Goal: Navigation & Orientation: Find specific page/section

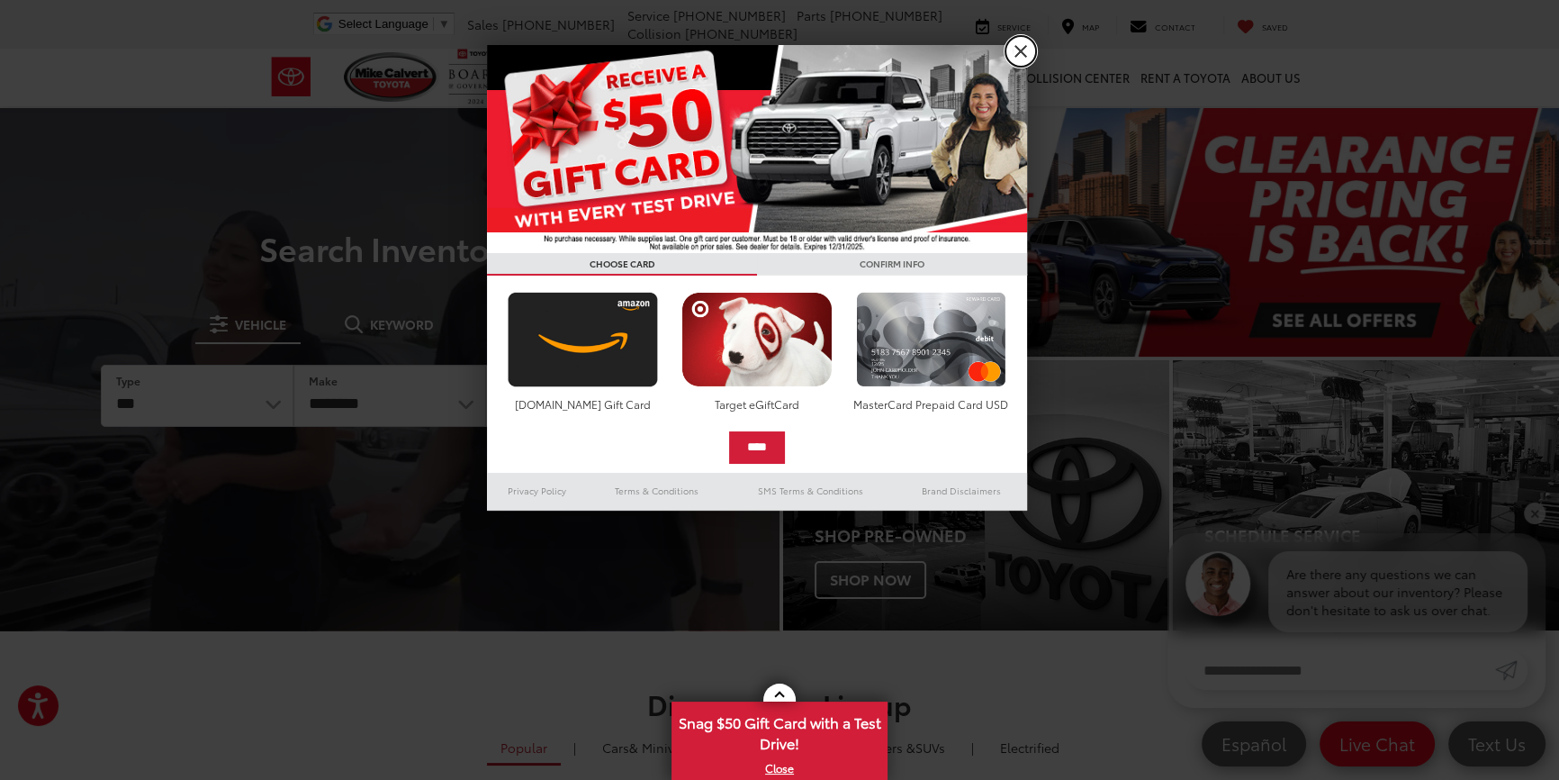
click at [1019, 53] on link "X" at bounding box center [1020, 51] width 31 height 31
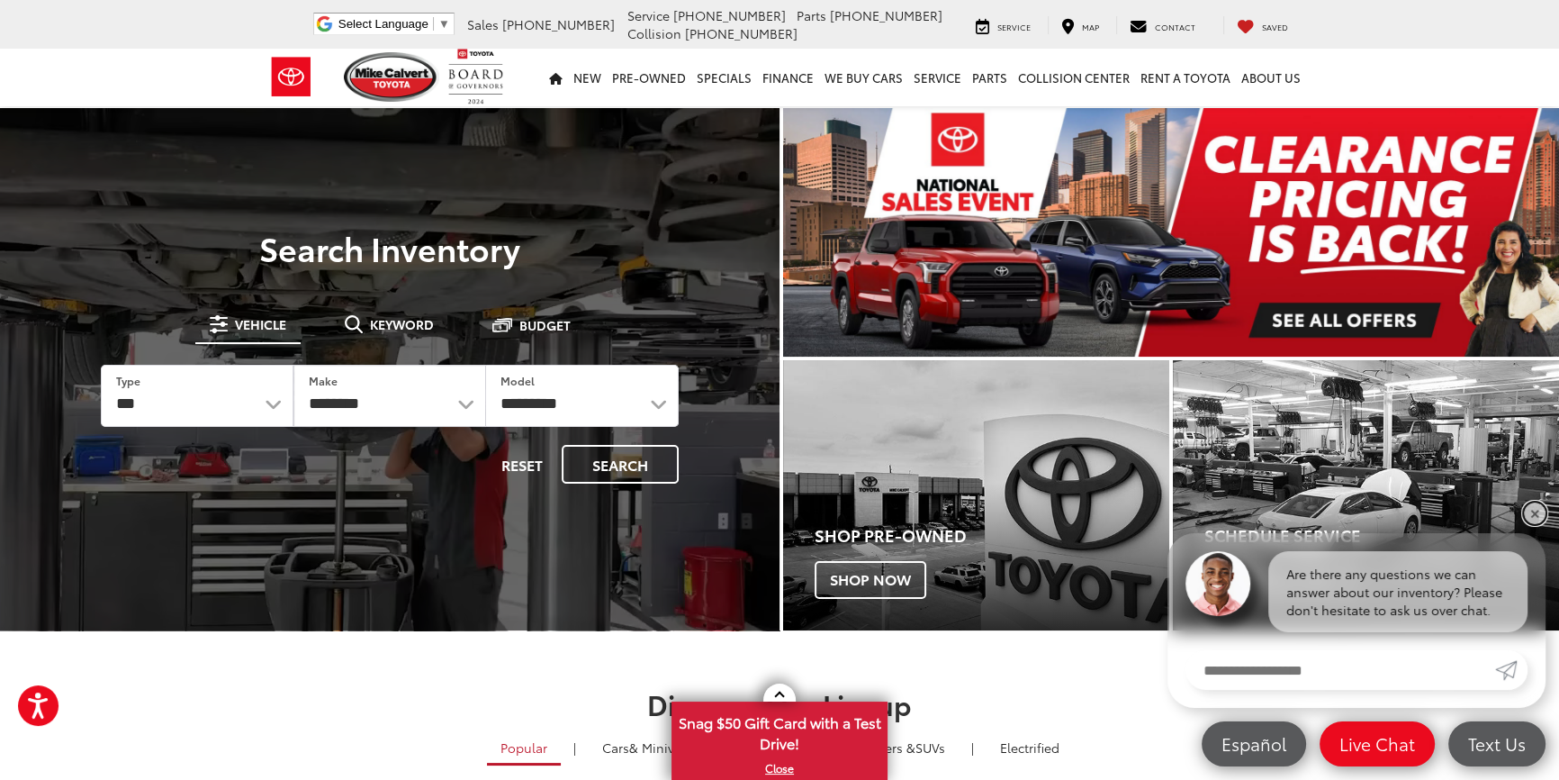
click at [1537, 512] on link "✕" at bounding box center [1535, 513] width 22 height 22
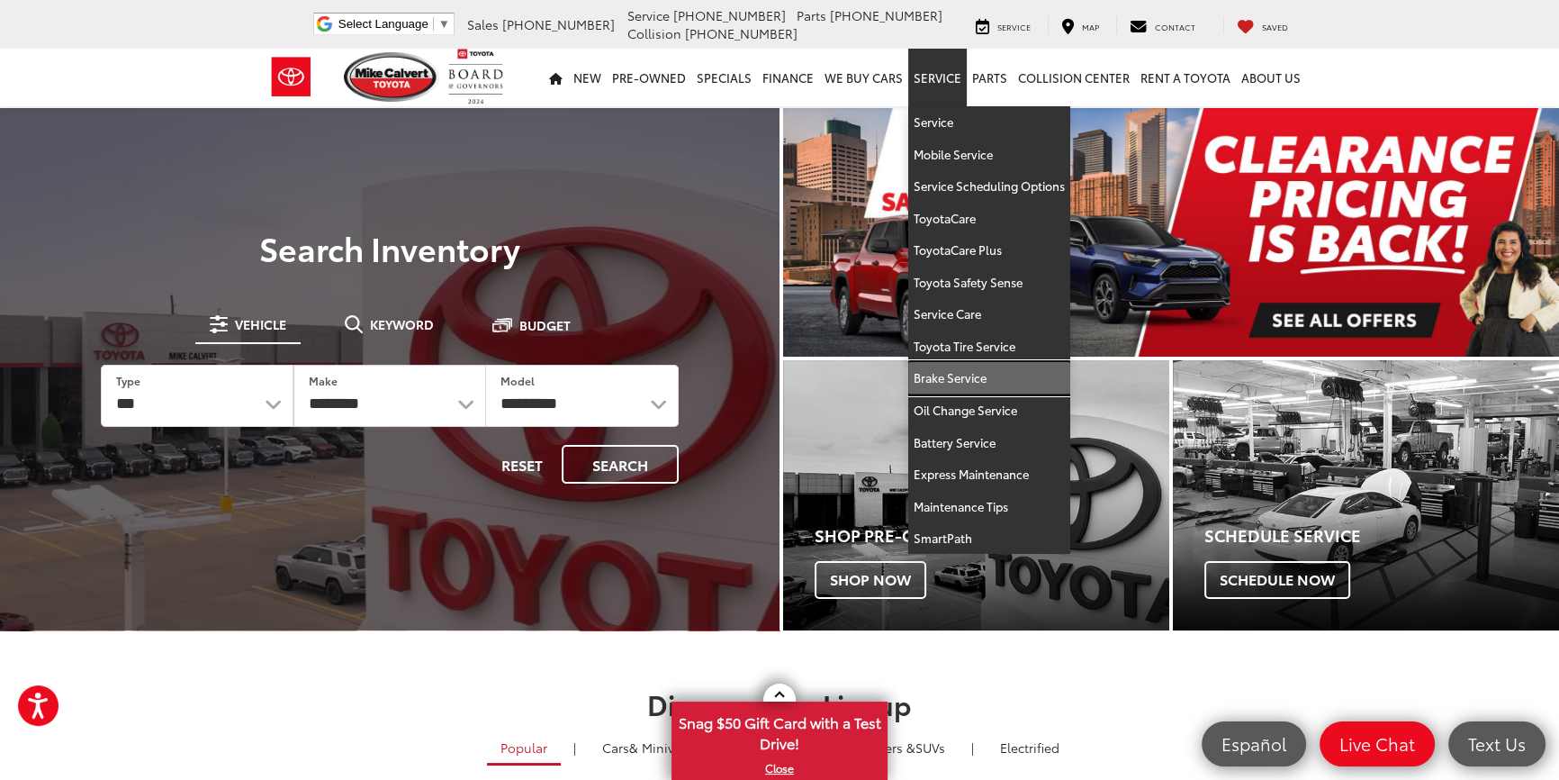
click at [961, 380] on link "Brake Service" at bounding box center [989, 378] width 162 height 32
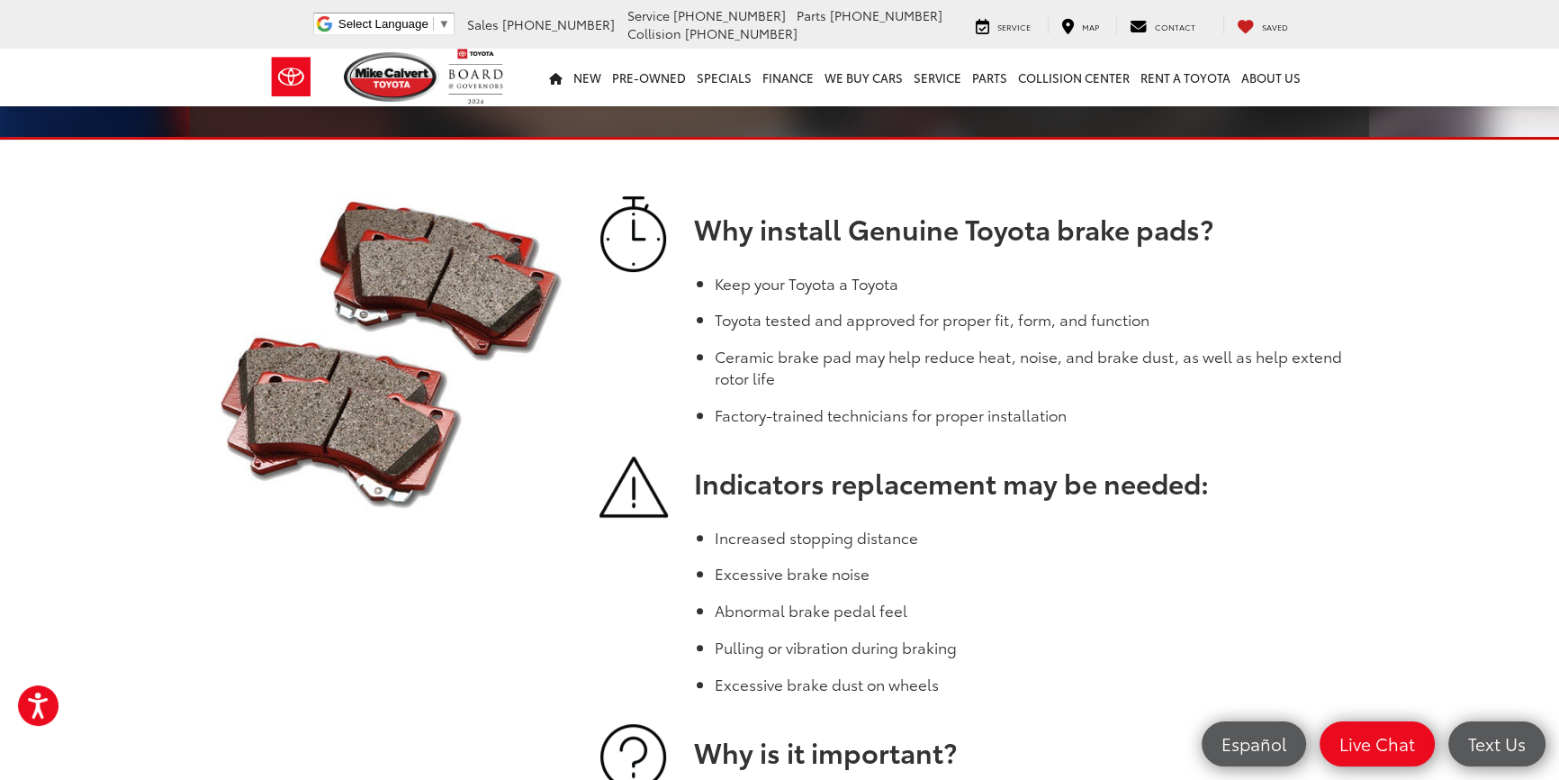
scroll to position [327, 0]
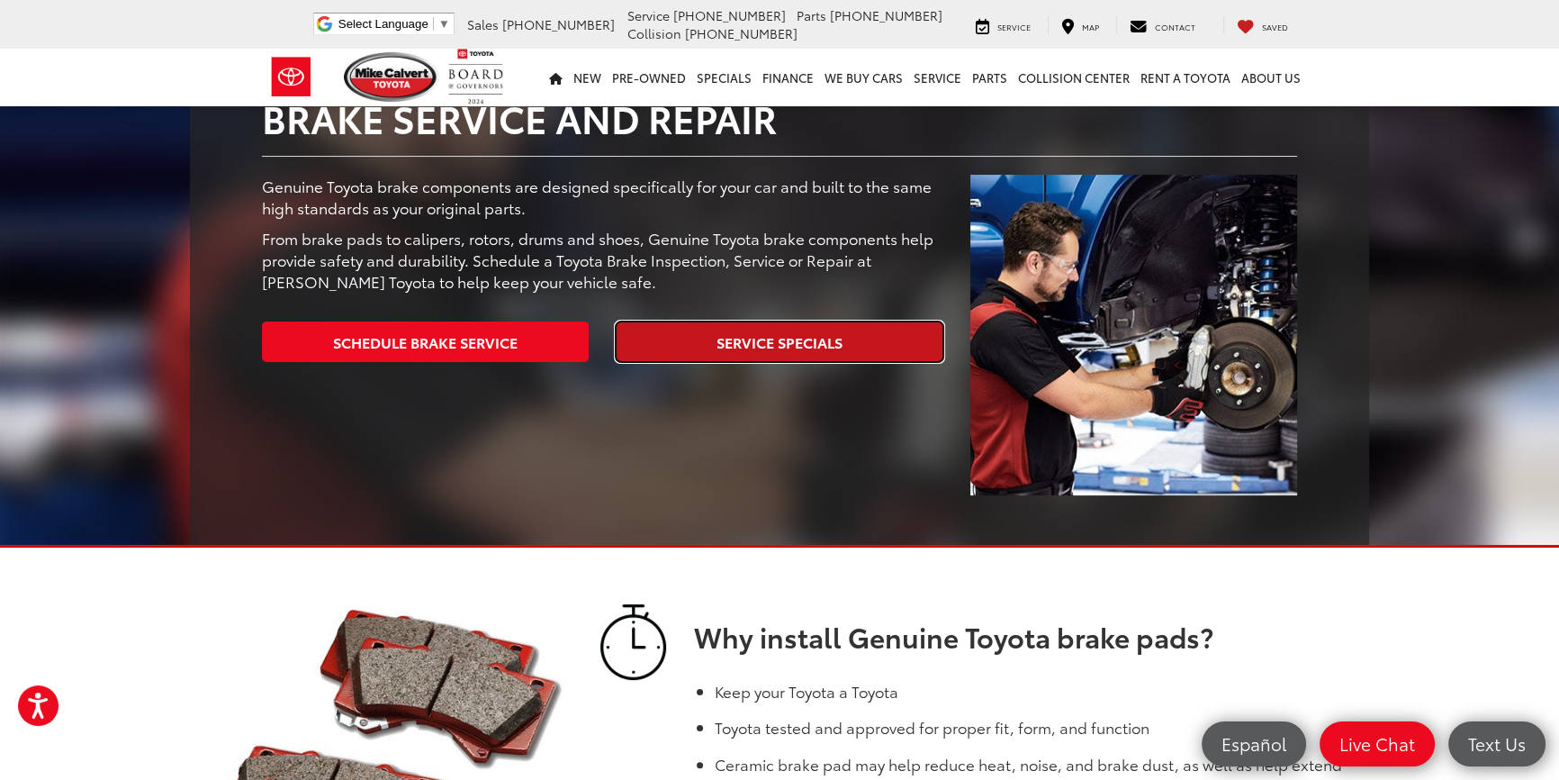
click at [800, 327] on link "Service Specials" at bounding box center [779, 341] width 327 height 41
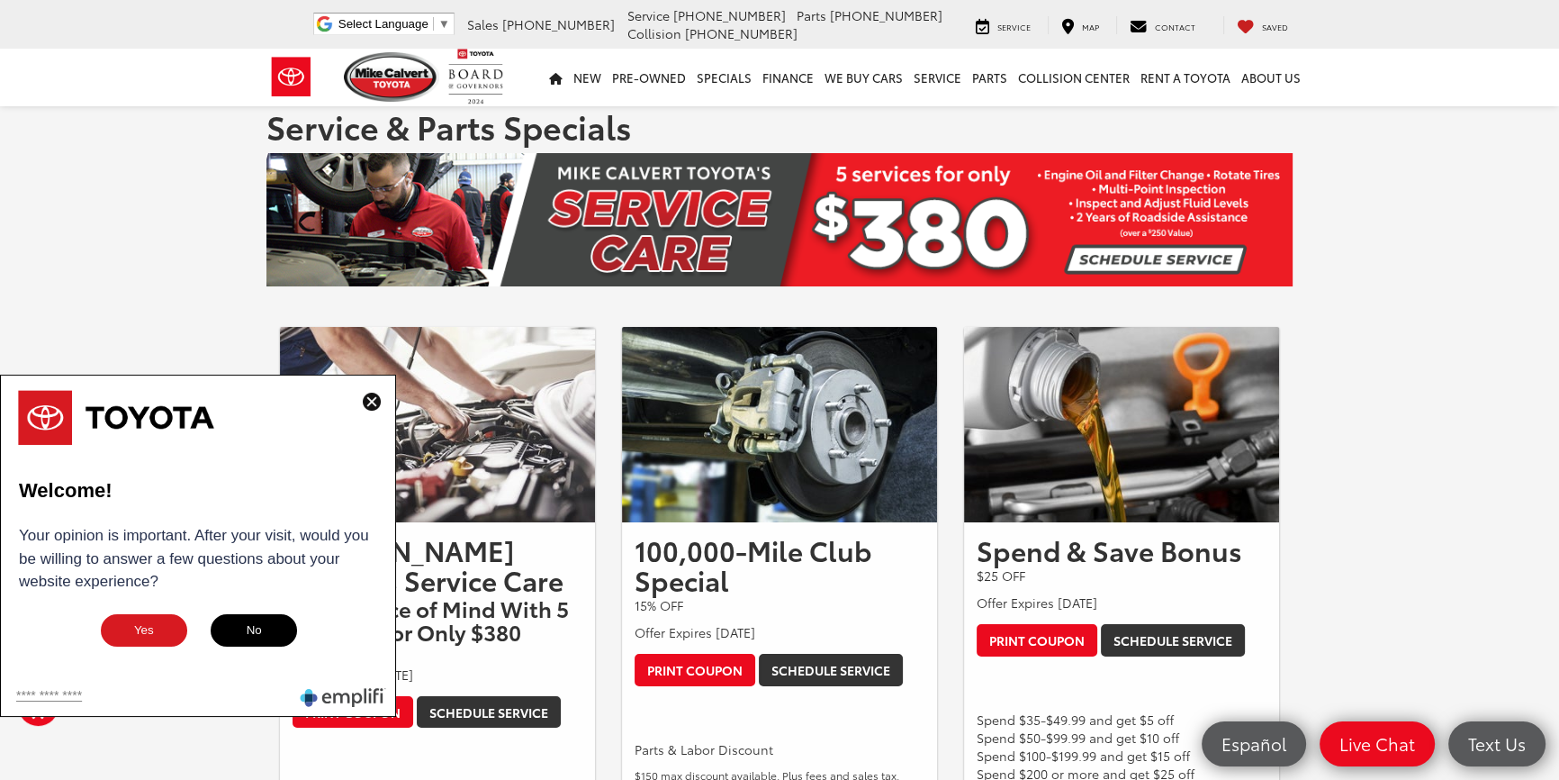
click at [373, 402] on img at bounding box center [372, 401] width 18 height 18
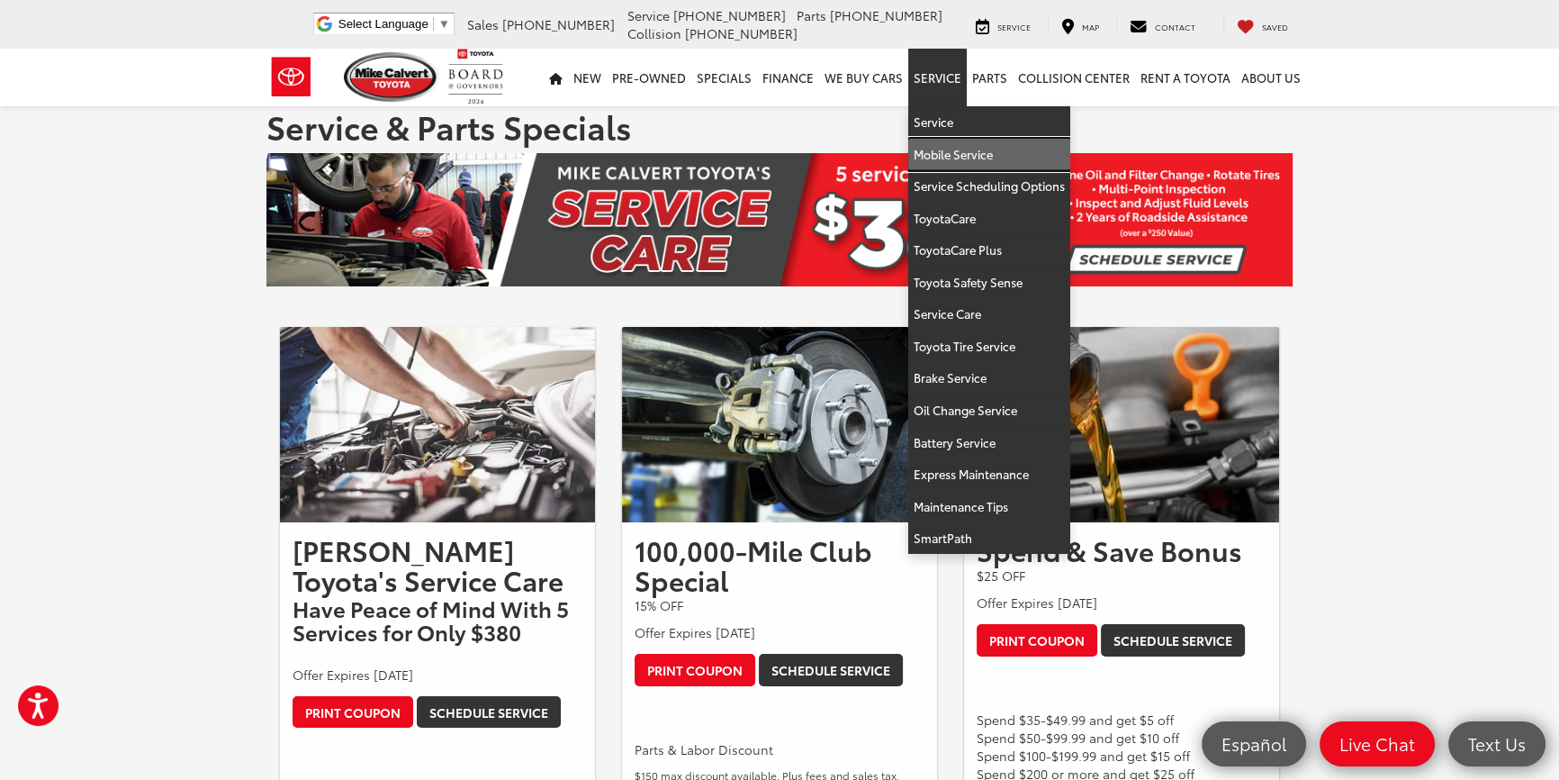
click at [987, 159] on link "Mobile Service" at bounding box center [989, 155] width 162 height 32
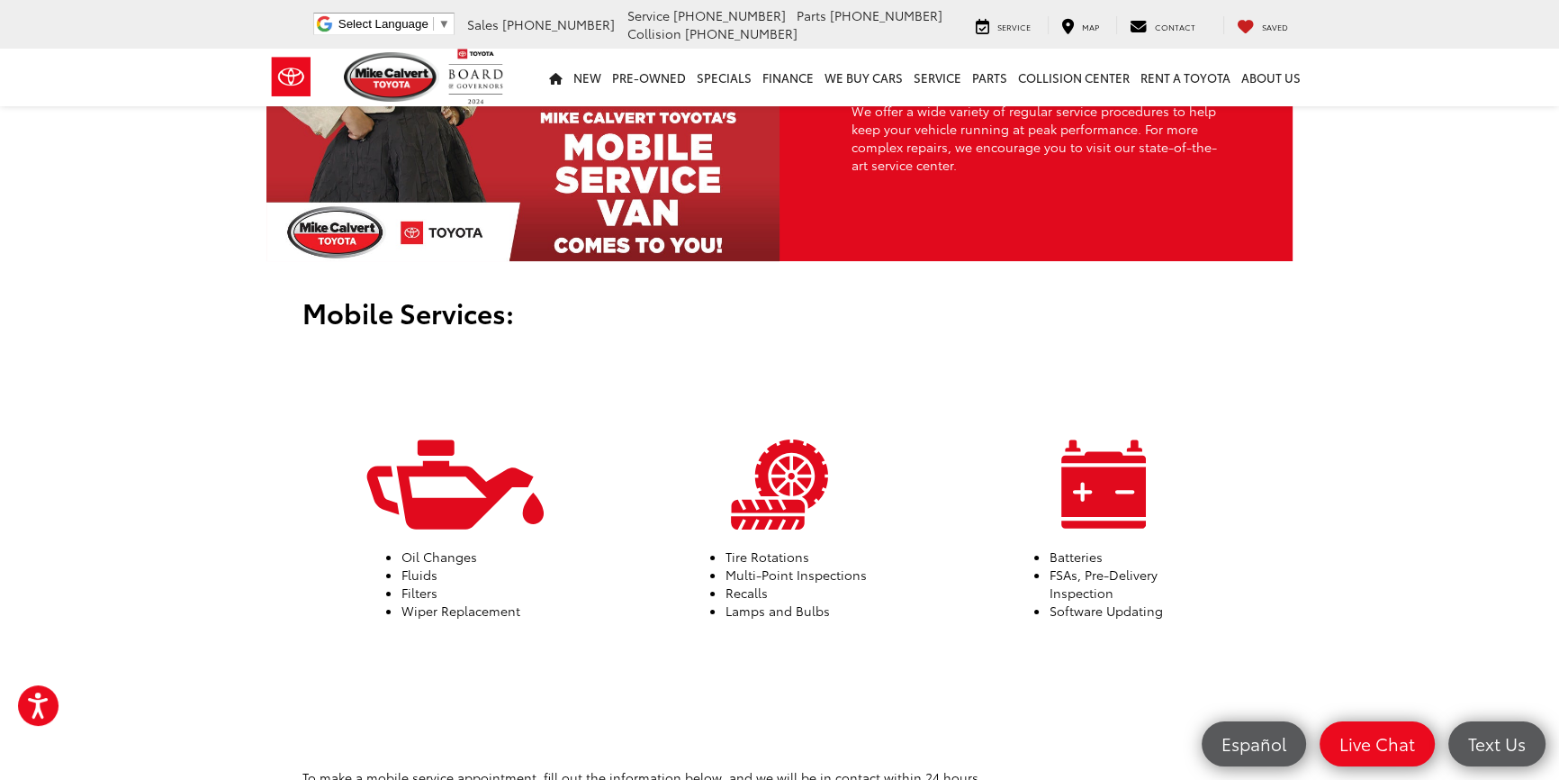
scroll to position [388, 0]
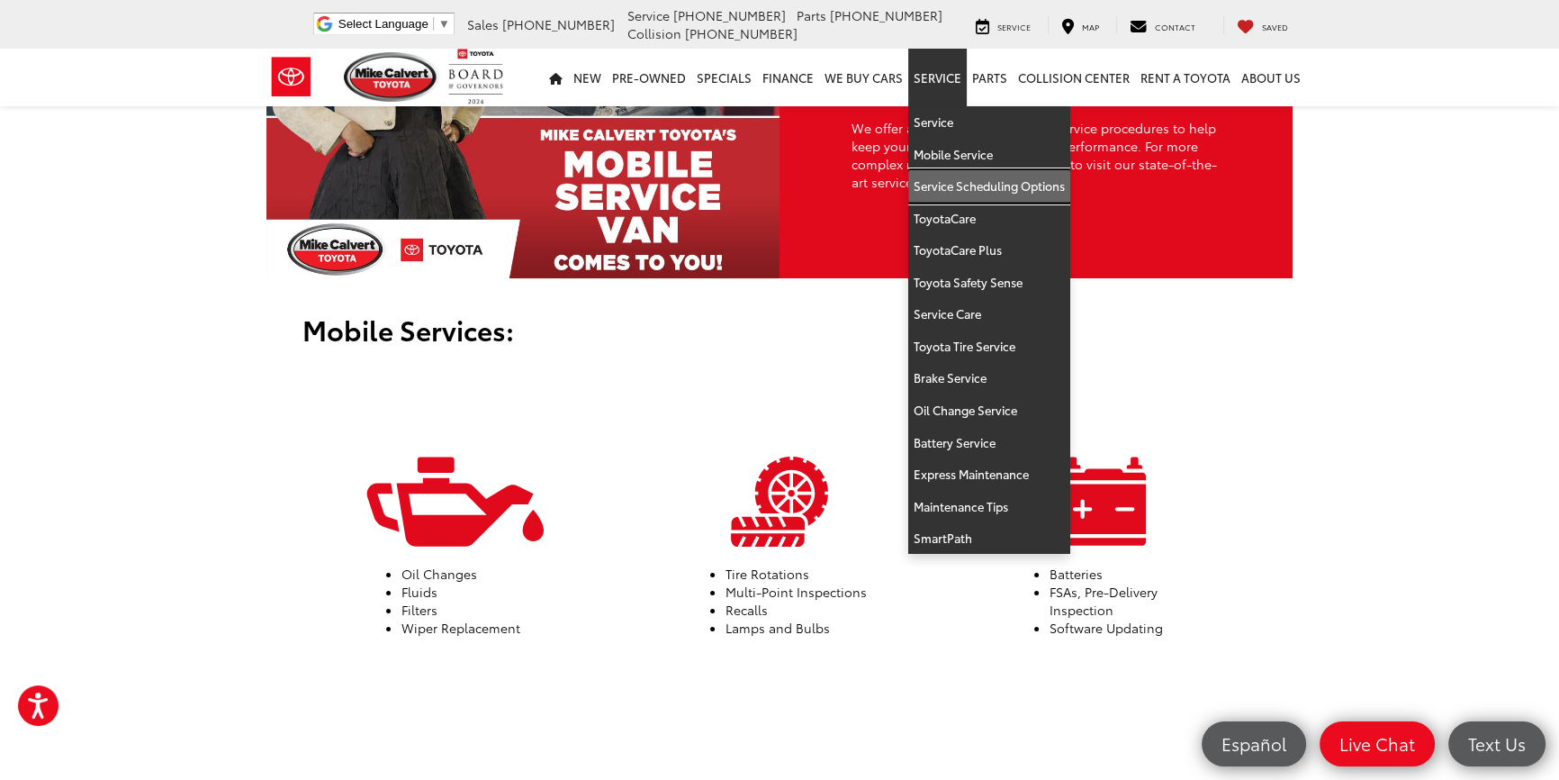
click at [986, 181] on link "Service Scheduling Options" at bounding box center [989, 186] width 162 height 32
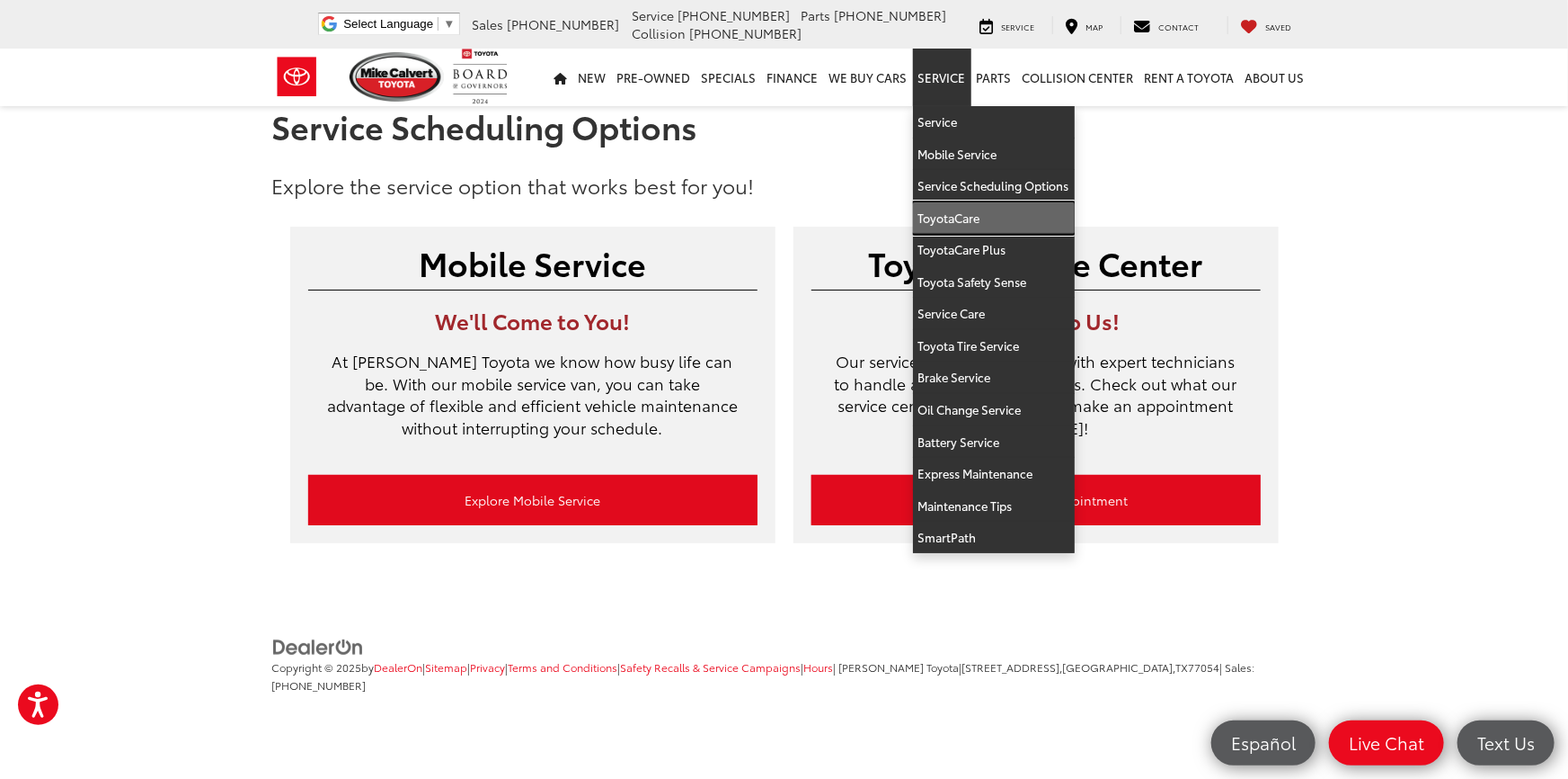
click at [974, 215] on link "ToyotaCare" at bounding box center [994, 219] width 162 height 32
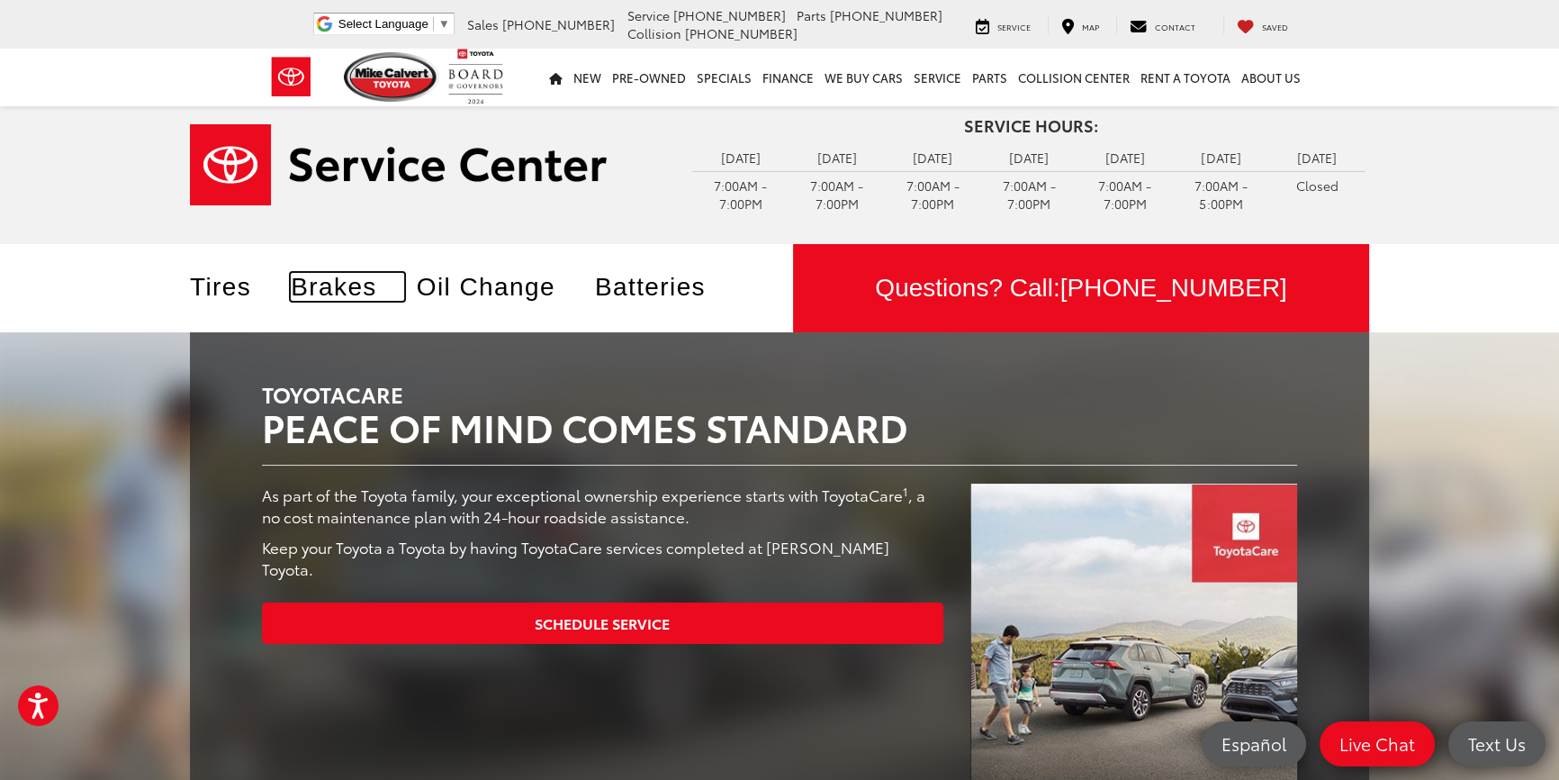
click at [355, 291] on link "Brakes" at bounding box center [347, 287] width 113 height 28
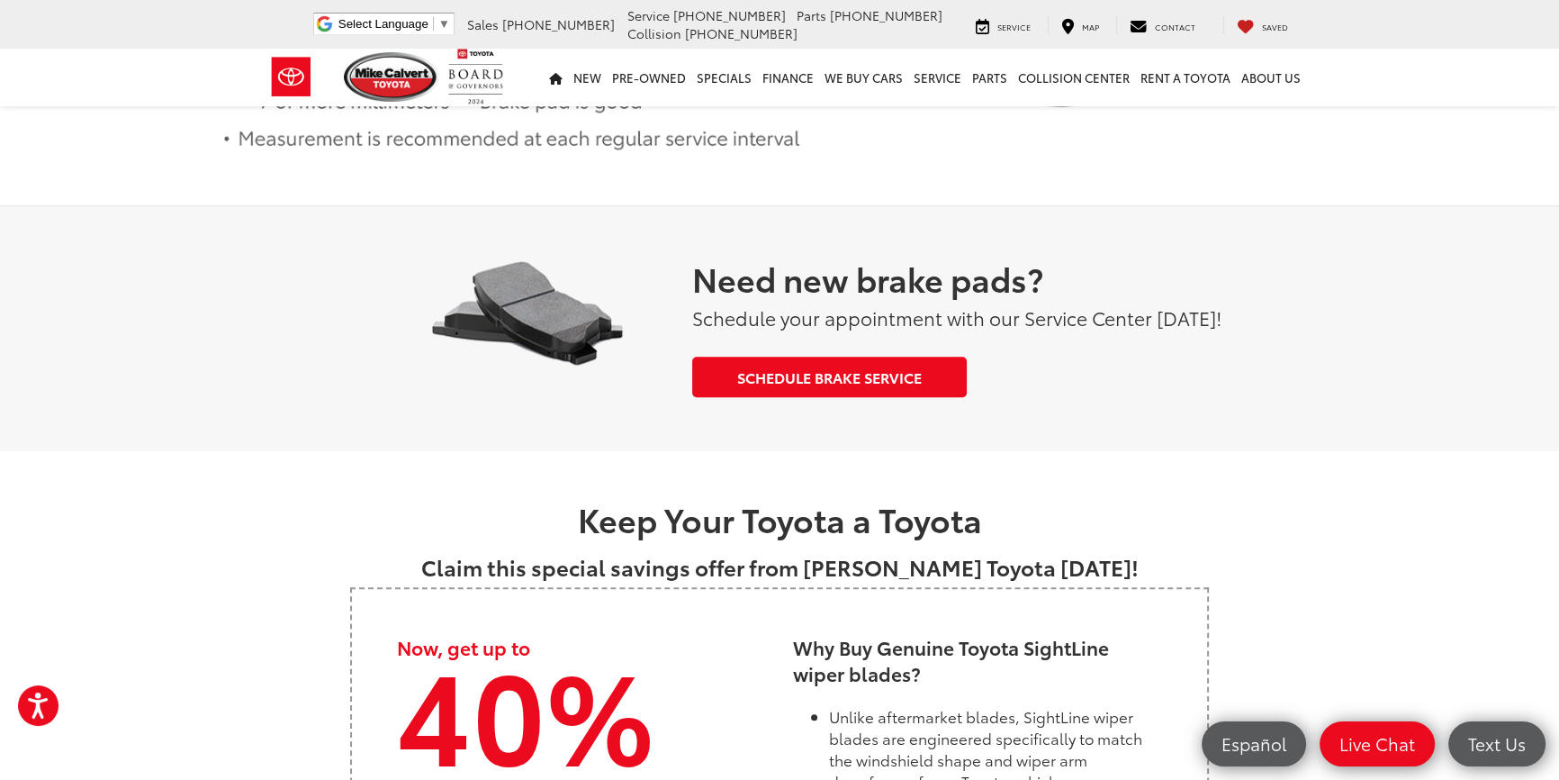
scroll to position [2209, 0]
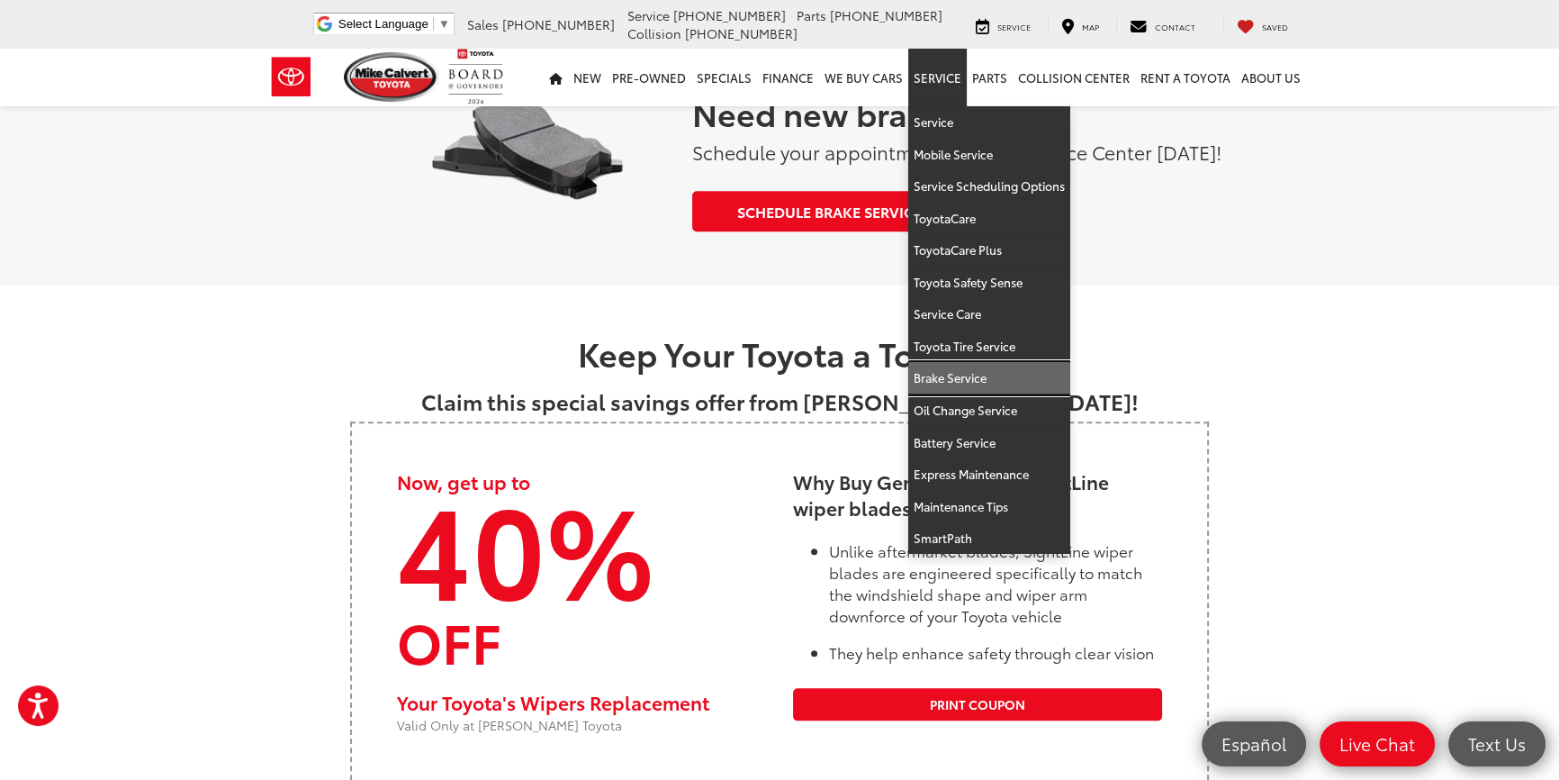
click at [978, 378] on link "Brake Service" at bounding box center [989, 378] width 162 height 32
